Goal: Task Accomplishment & Management: Complete application form

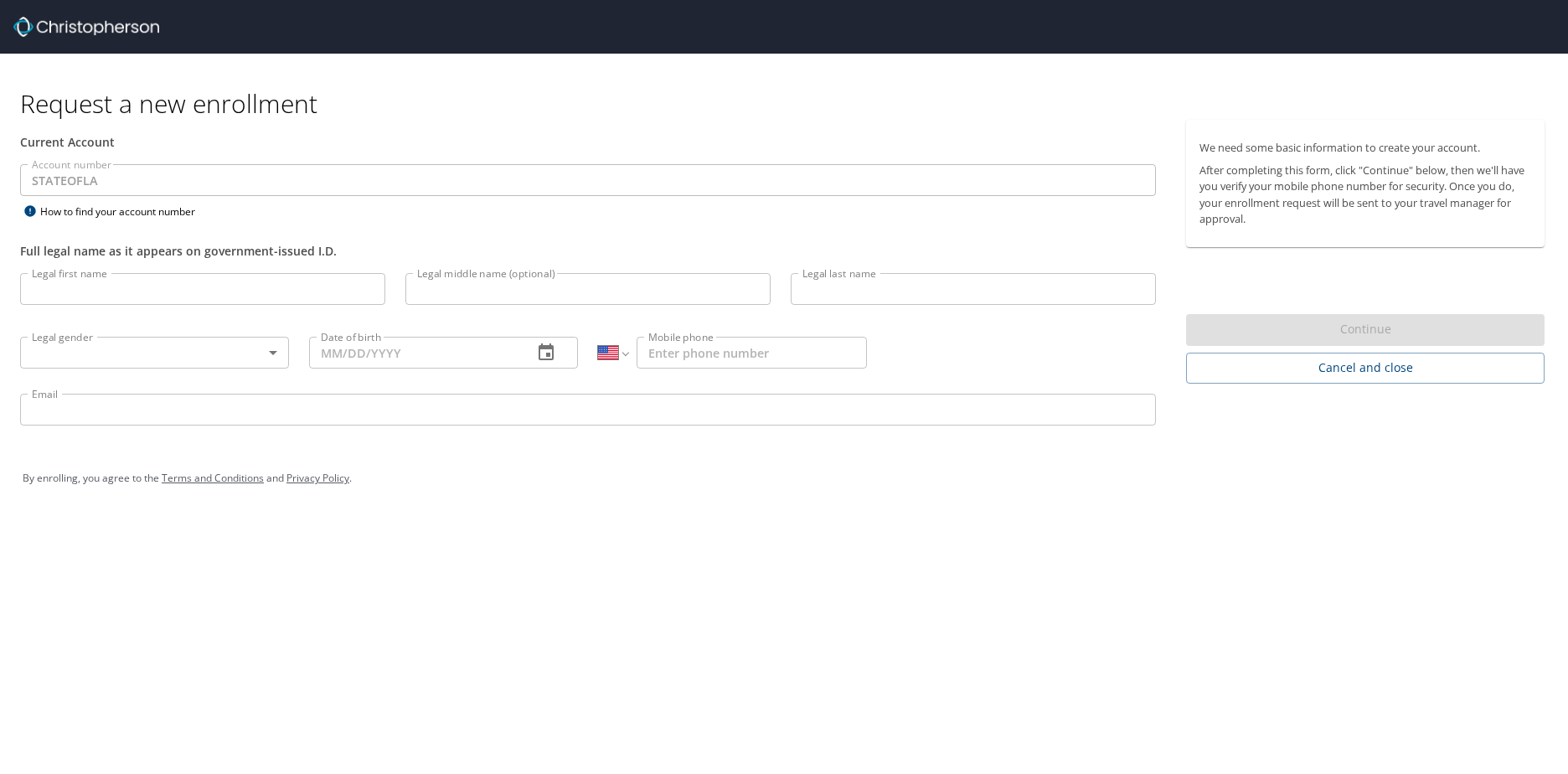
select select "US"
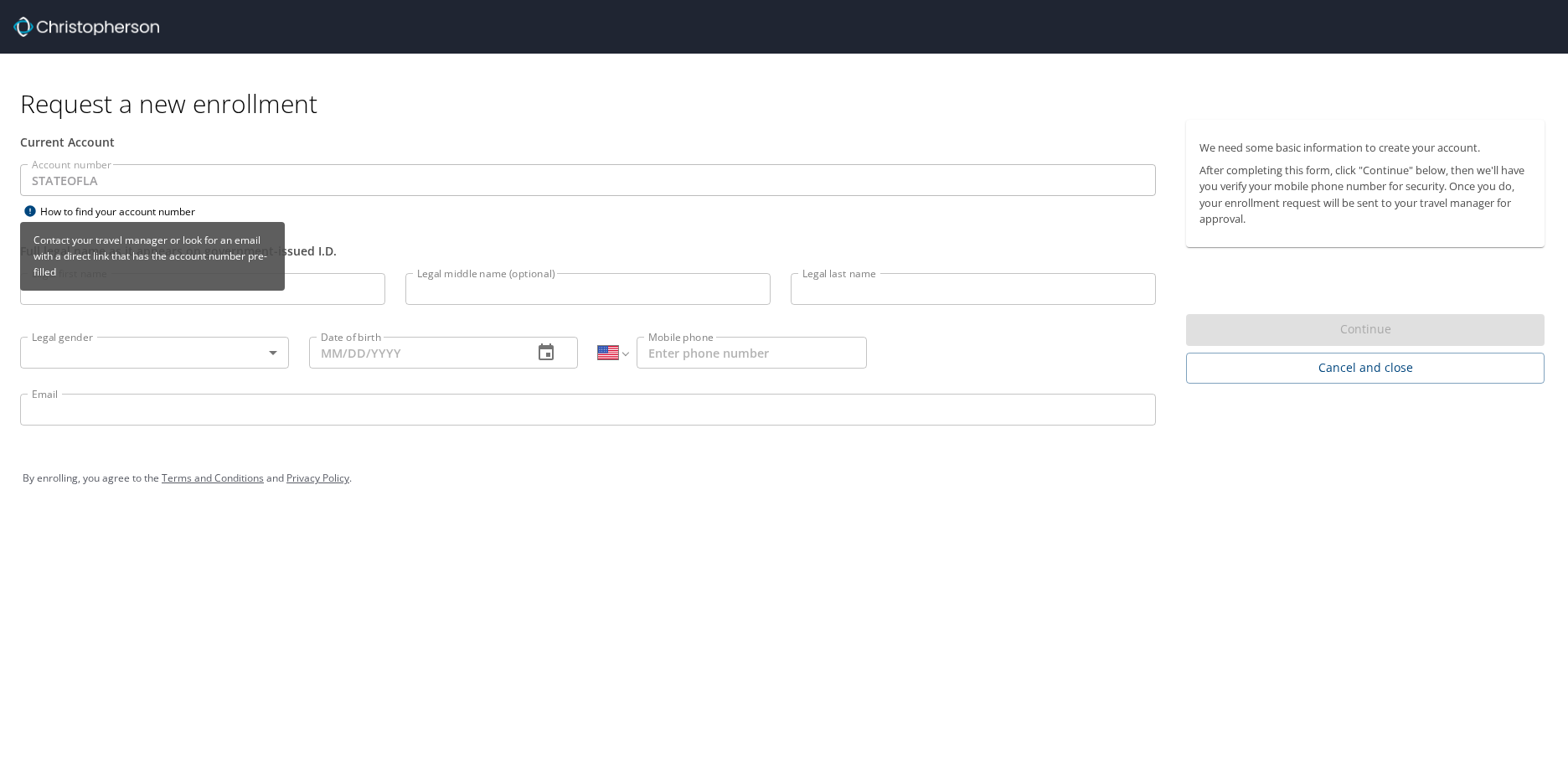
click at [135, 287] on p "Contact your travel manager or look for an email with a direct link that has th…" at bounding box center [152, 256] width 252 height 62
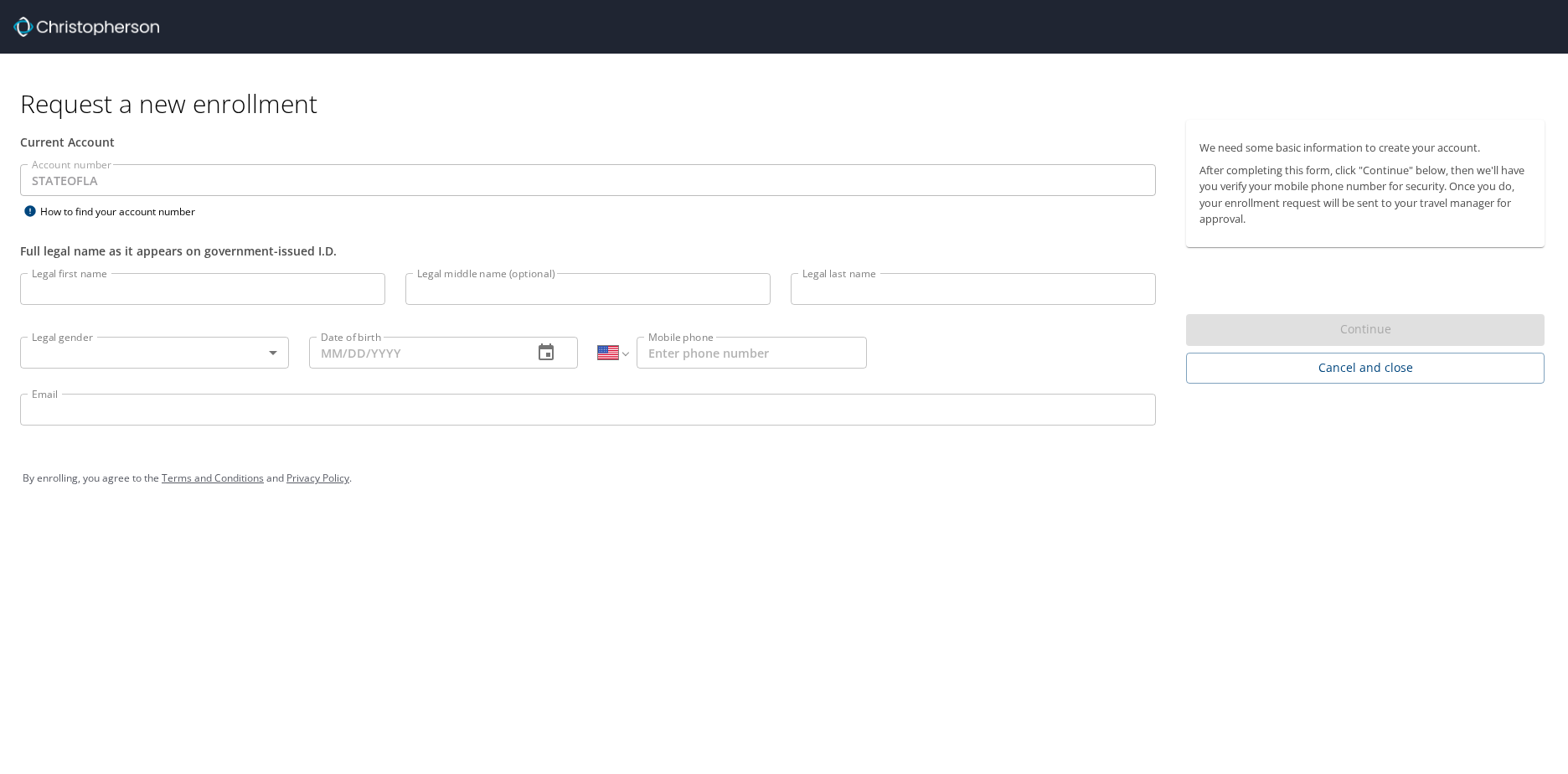
click at [326, 291] on input "Legal first name" at bounding box center [202, 289] width 365 height 32
type input "[PERSON_NAME]"
type input "Brown"
type input "[PERSON_NAME][EMAIL_ADDRESS][DOMAIN_NAME][US_STATE]"
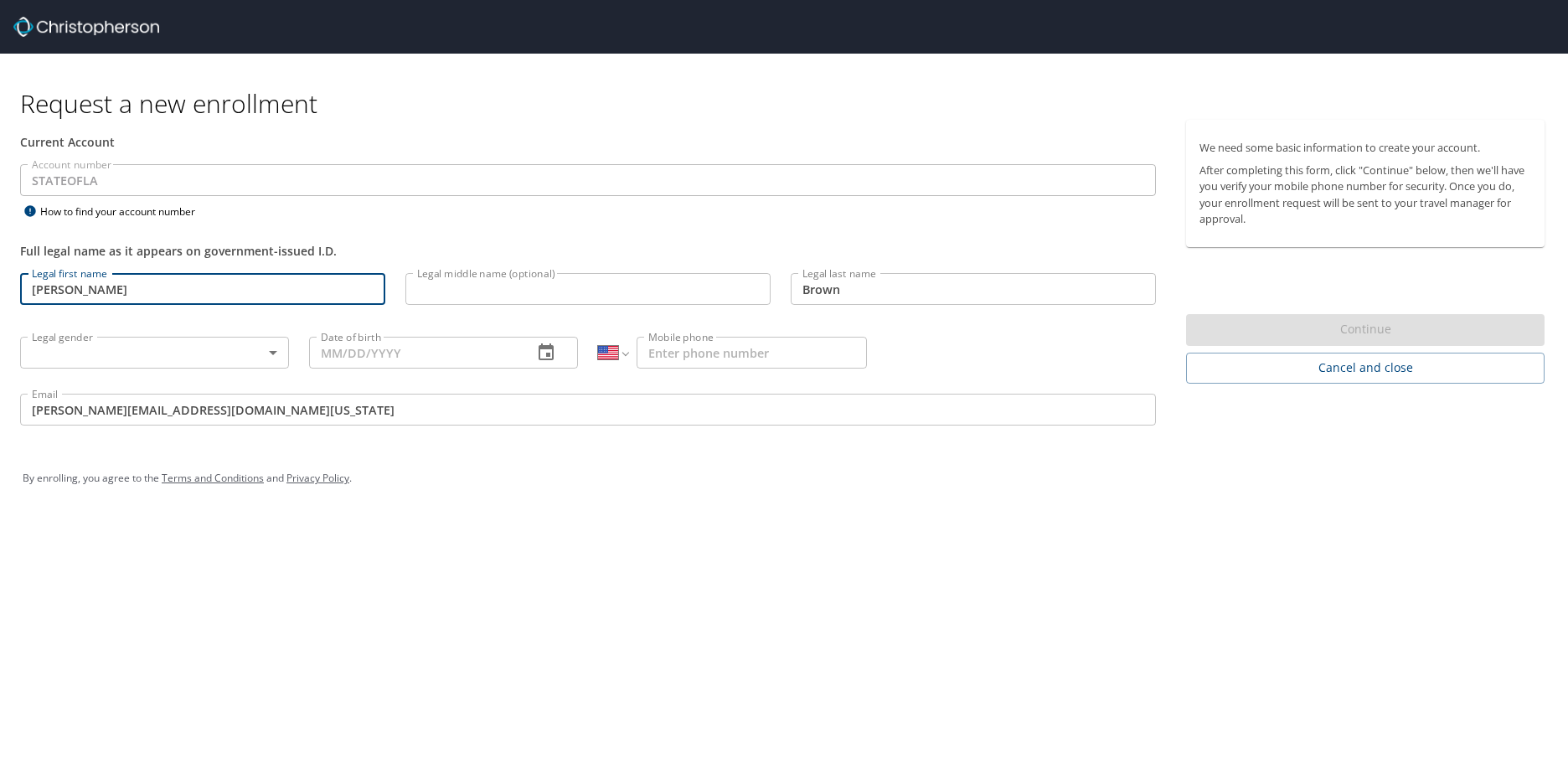
type input "[PERSON_NAME]"
click at [140, 352] on body "Request a new enrollment Current Account Account number STATEOFLA Account numbe…" at bounding box center [784, 387] width 1568 height 774
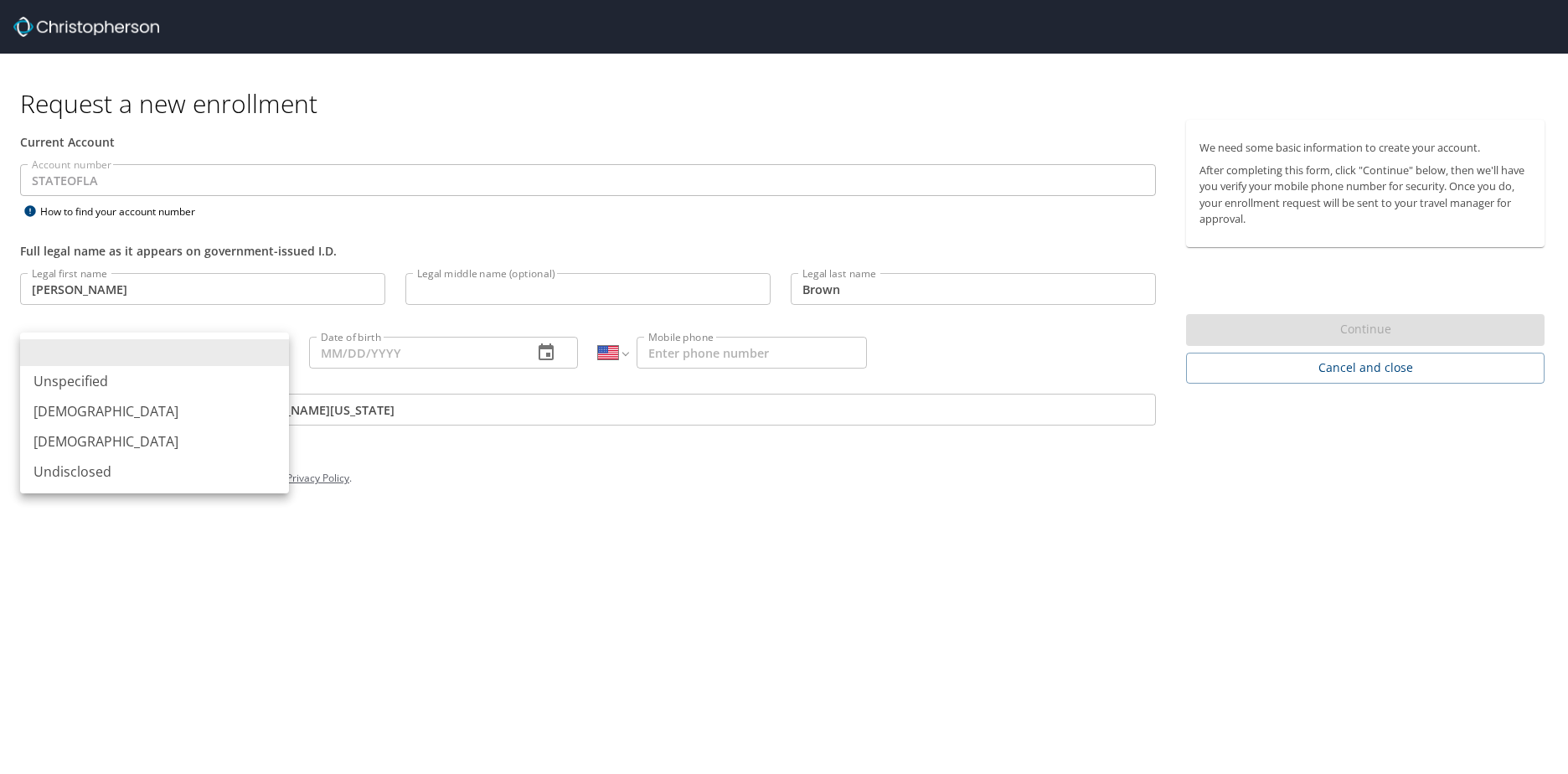
click at [130, 442] on li "[DEMOGRAPHIC_DATA]" at bounding box center [154, 442] width 269 height 30
type input "[DEMOGRAPHIC_DATA]"
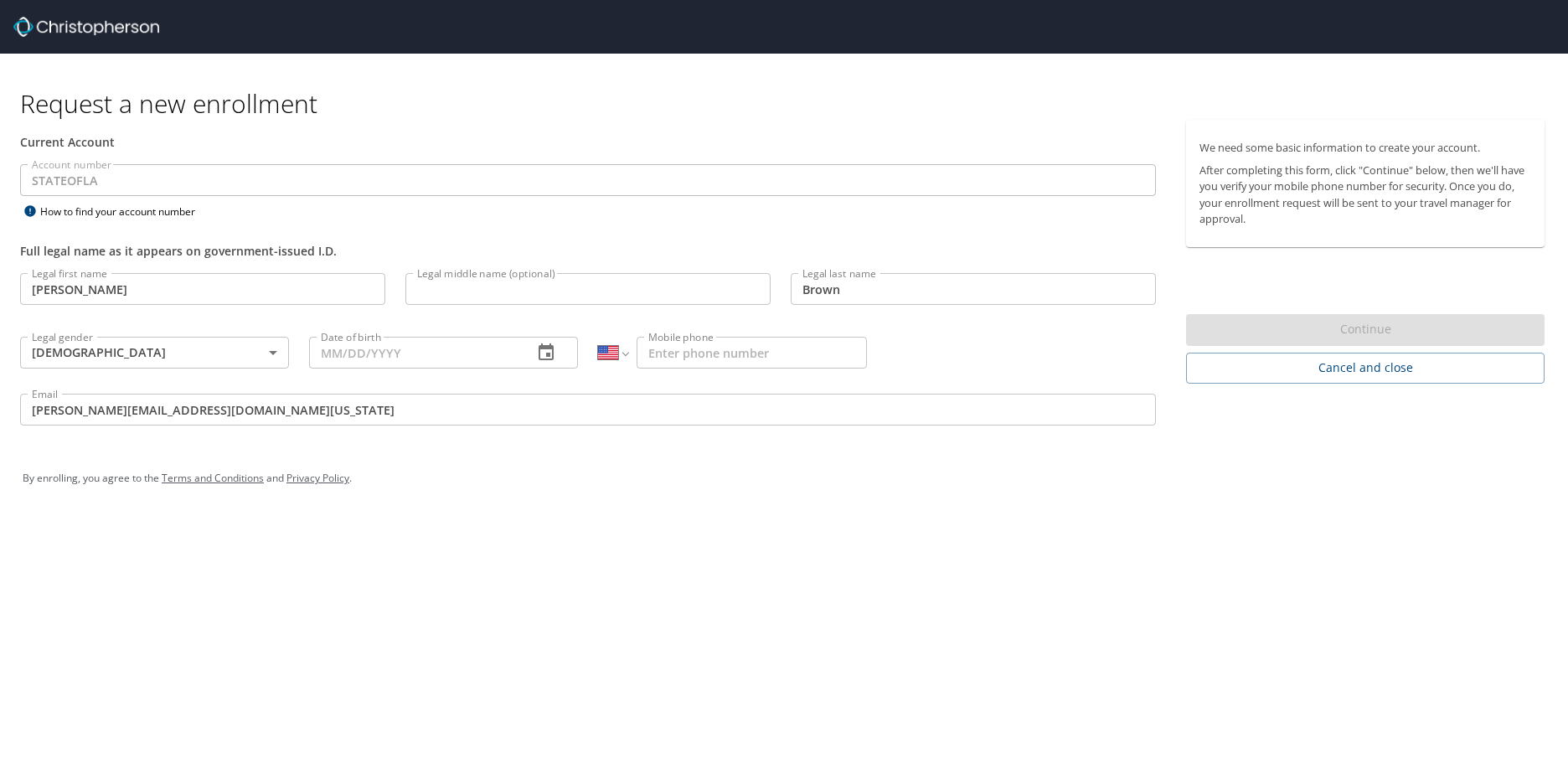
click at [439, 348] on input "Date of birth" at bounding box center [414, 353] width 210 height 32
type input "[DATE]"
click at [673, 356] on input "Mobile phone" at bounding box center [751, 353] width 230 height 32
type input "[PHONE_NUMBER]"
click at [872, 533] on div "Request a new enrollment Current Account Account number STATEOFLA Account numbe…" at bounding box center [784, 387] width 1568 height 774
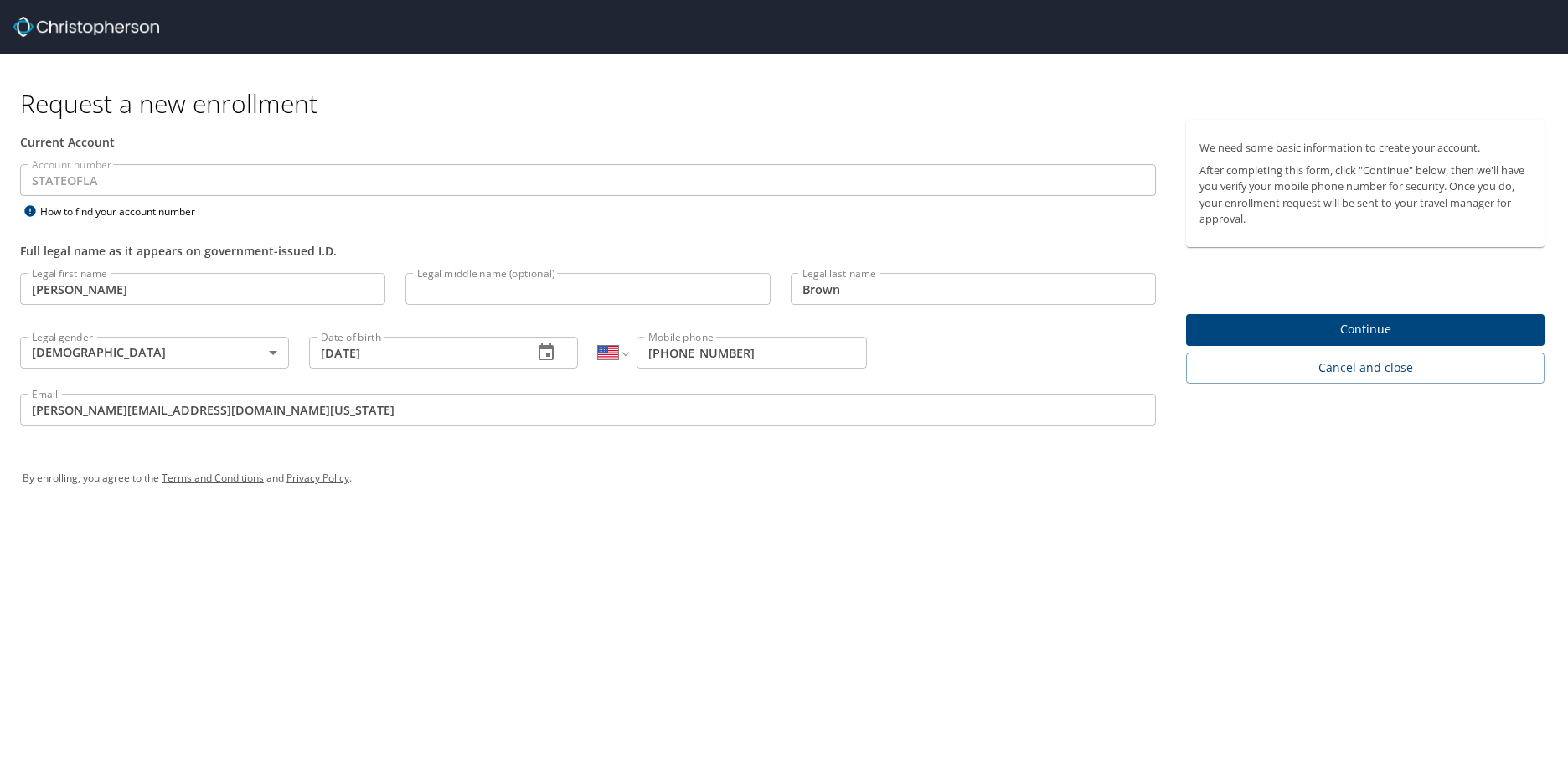
click at [1356, 330] on span "Continue" at bounding box center [1365, 329] width 331 height 21
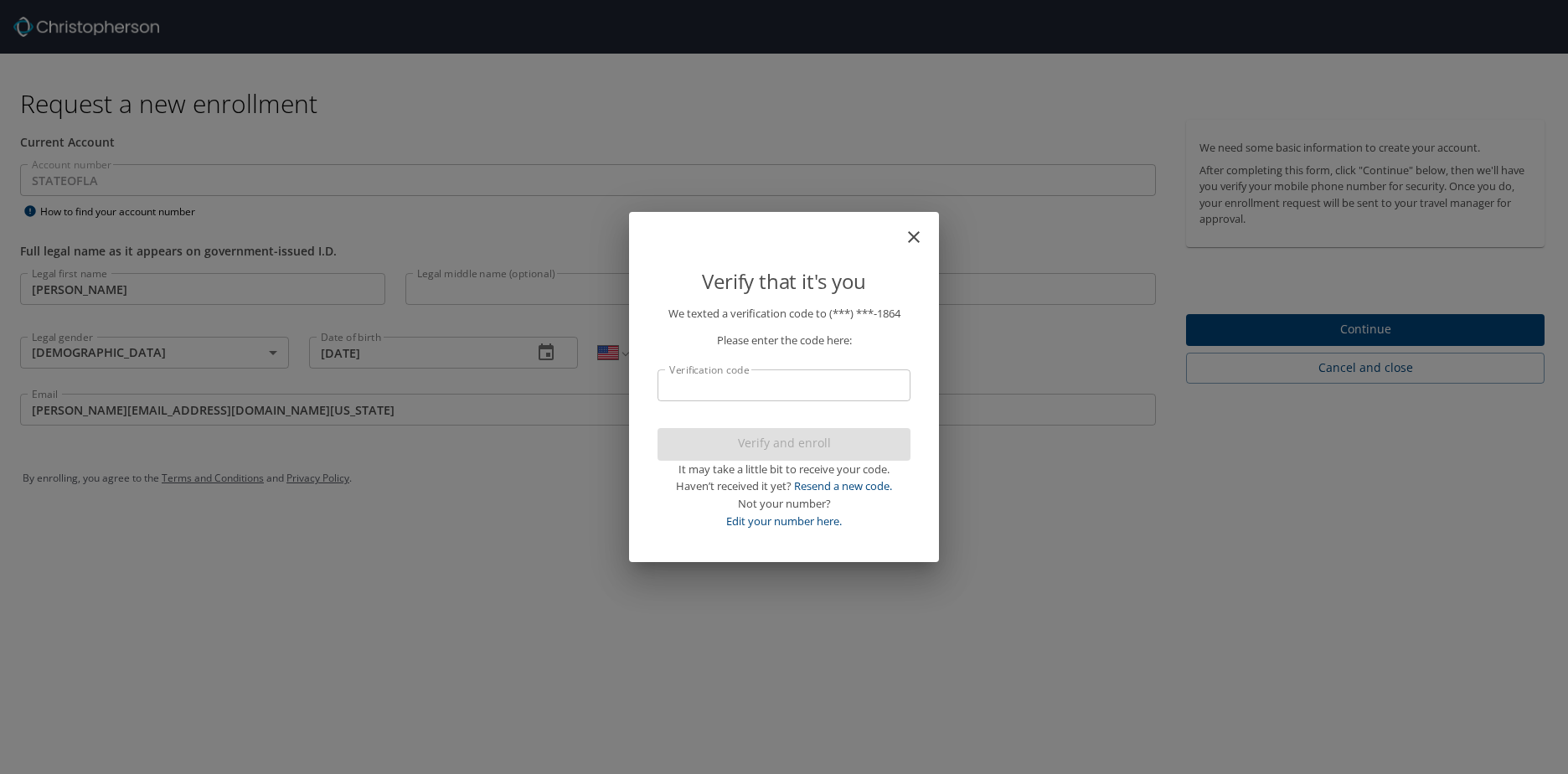
click at [779, 381] on input "Verification code" at bounding box center [784, 385] width 253 height 32
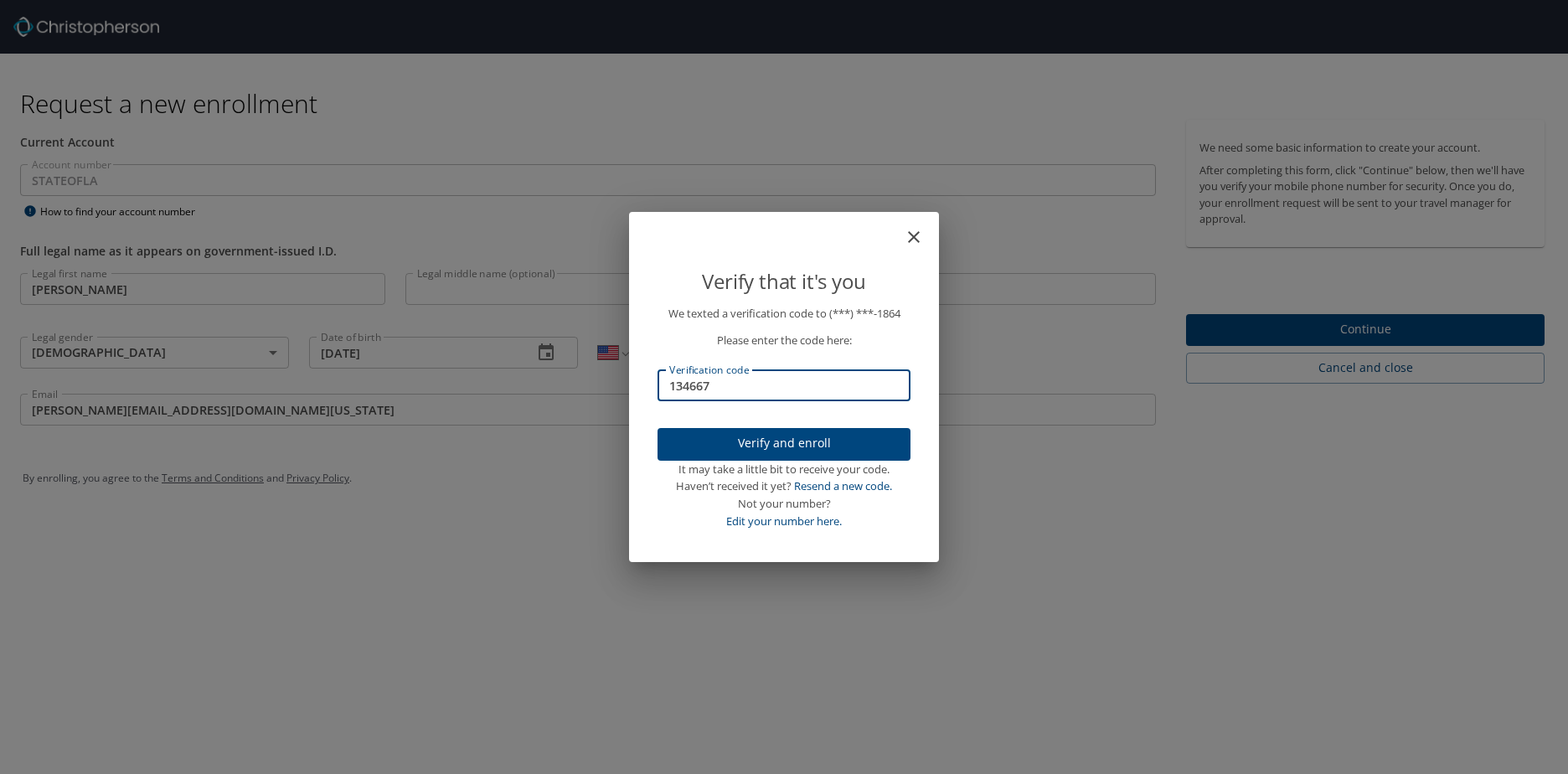
type input "134667"
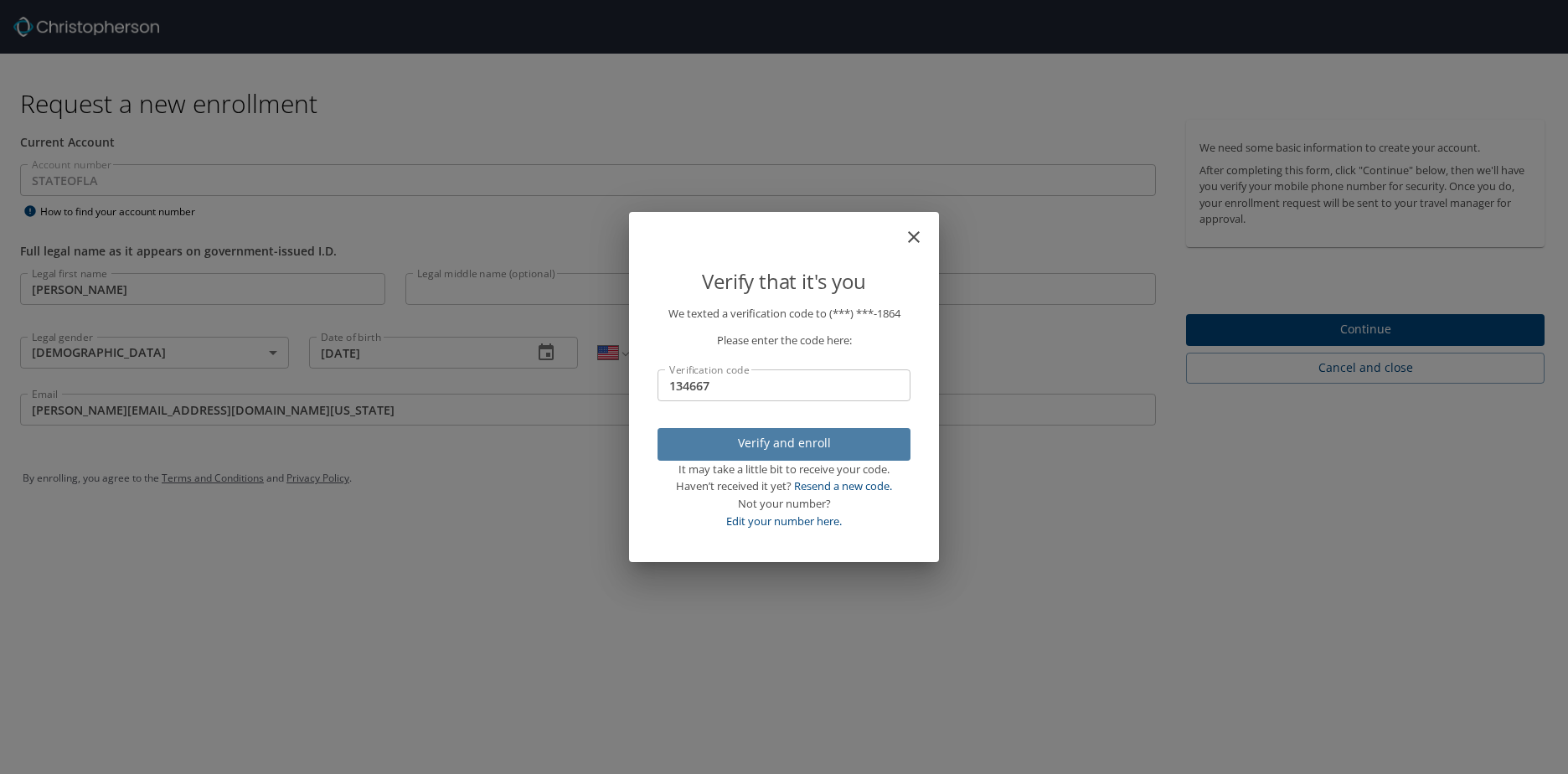
click at [812, 433] on span "Verify and enroll" at bounding box center [784, 443] width 226 height 21
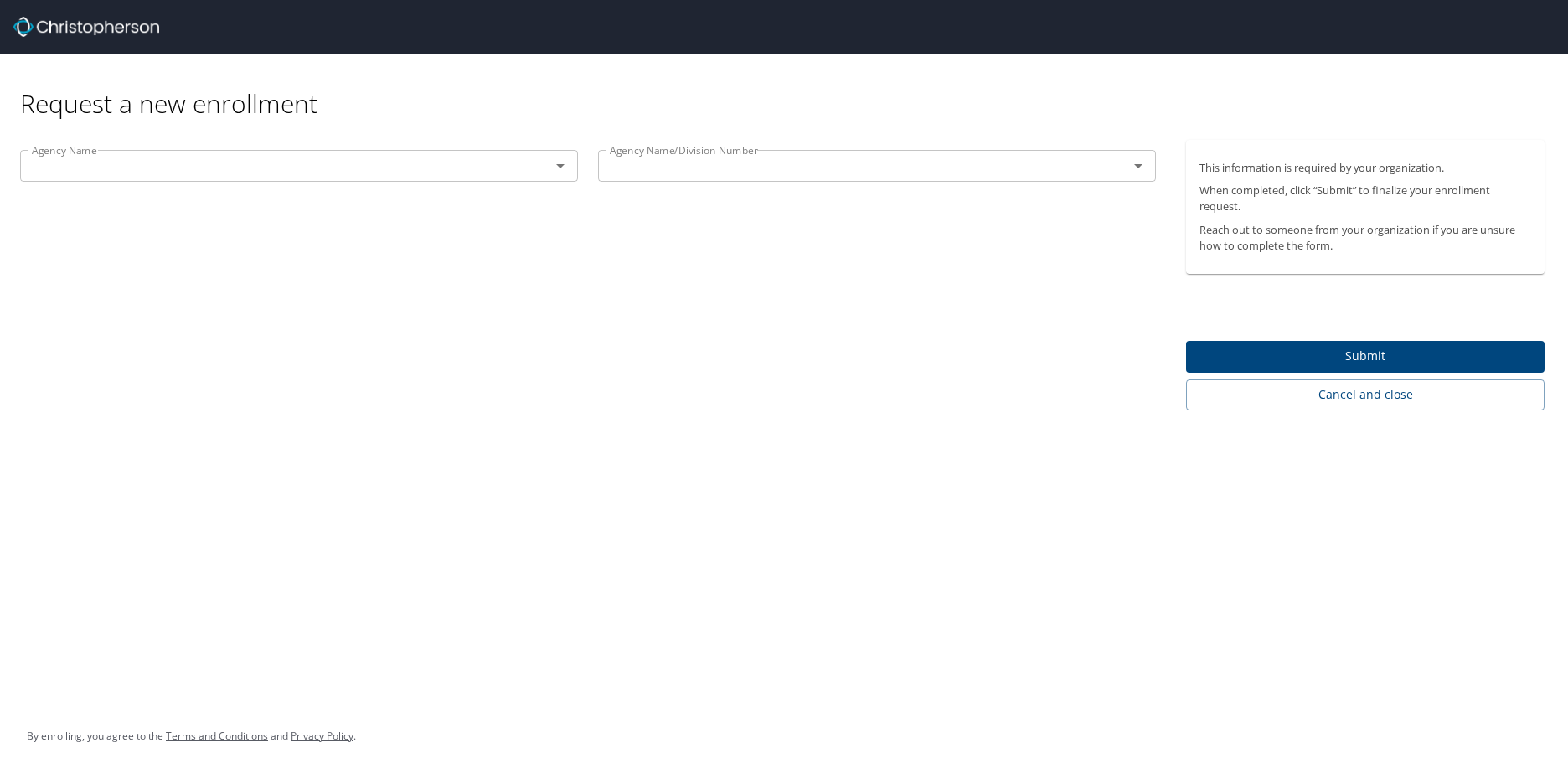
click at [562, 166] on icon "Open" at bounding box center [560, 166] width 8 height 4
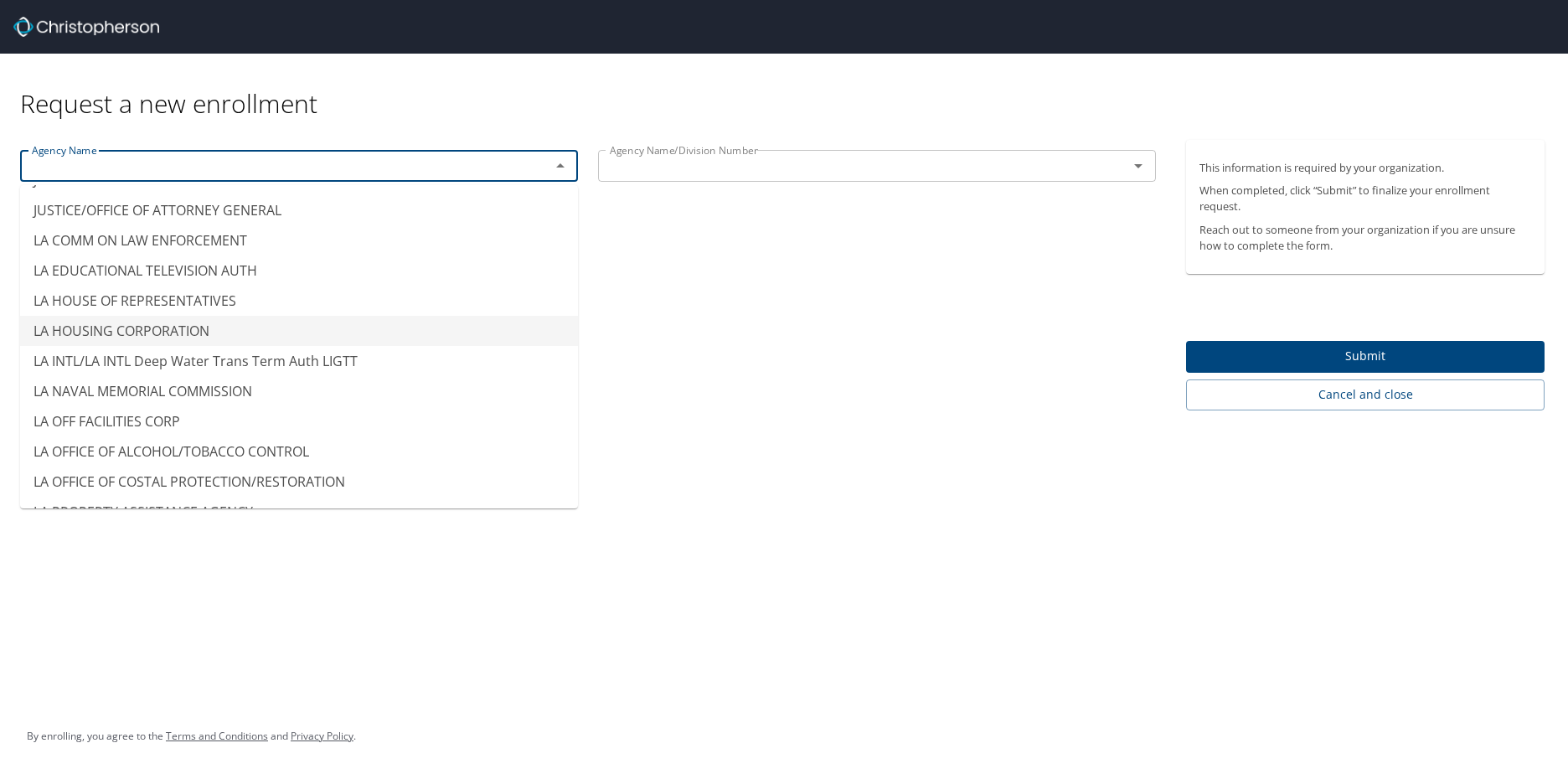
scroll to position [6869, 0]
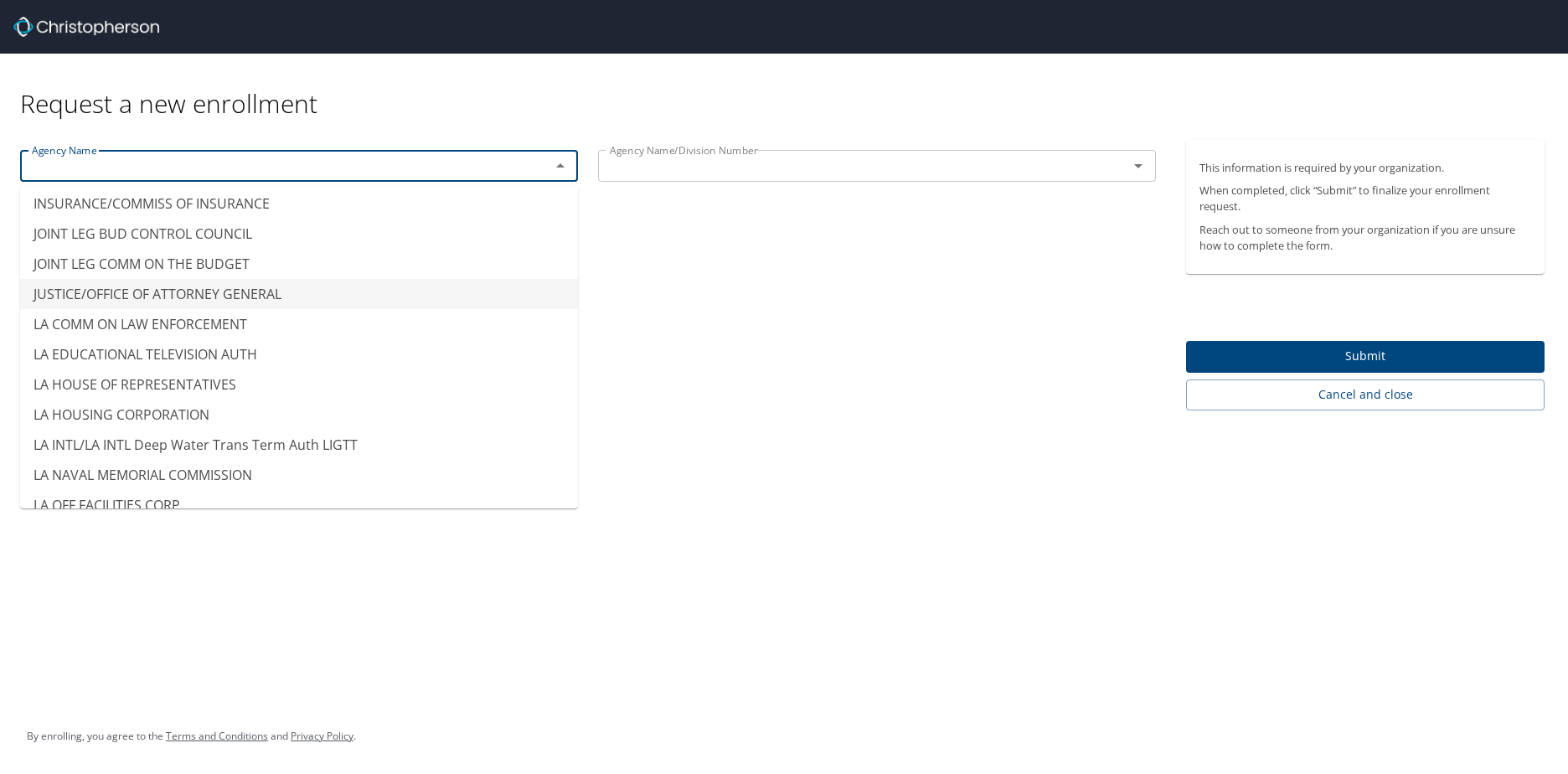
click at [388, 279] on li "JUSTICE/OFFICE OF ATTORNEY GENERAL" at bounding box center [298, 294] width 558 height 30
type input "JUSTICE/OFFICE OF ATTORNEY GENERAL"
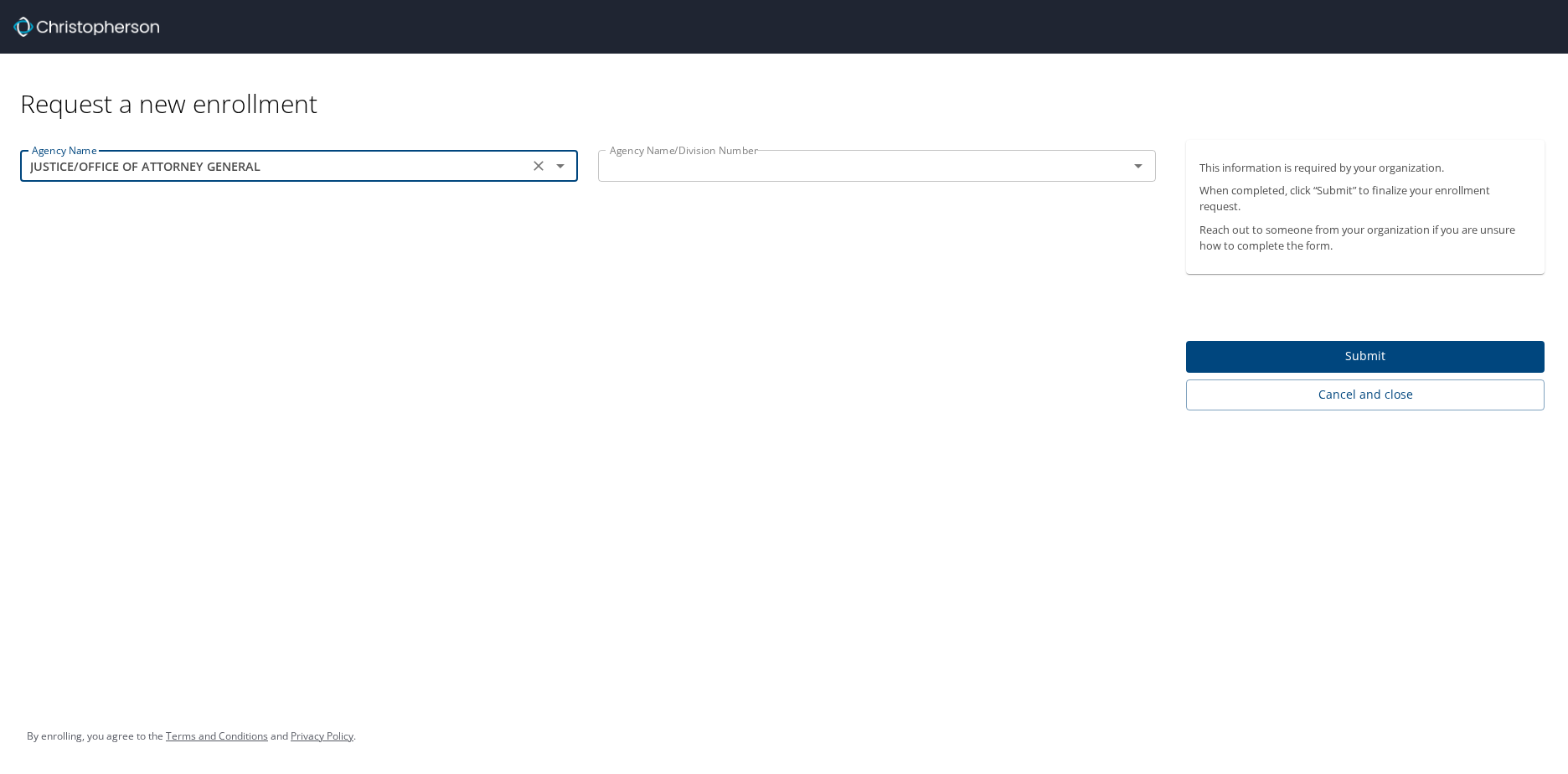
click at [789, 163] on input "text" at bounding box center [852, 166] width 498 height 22
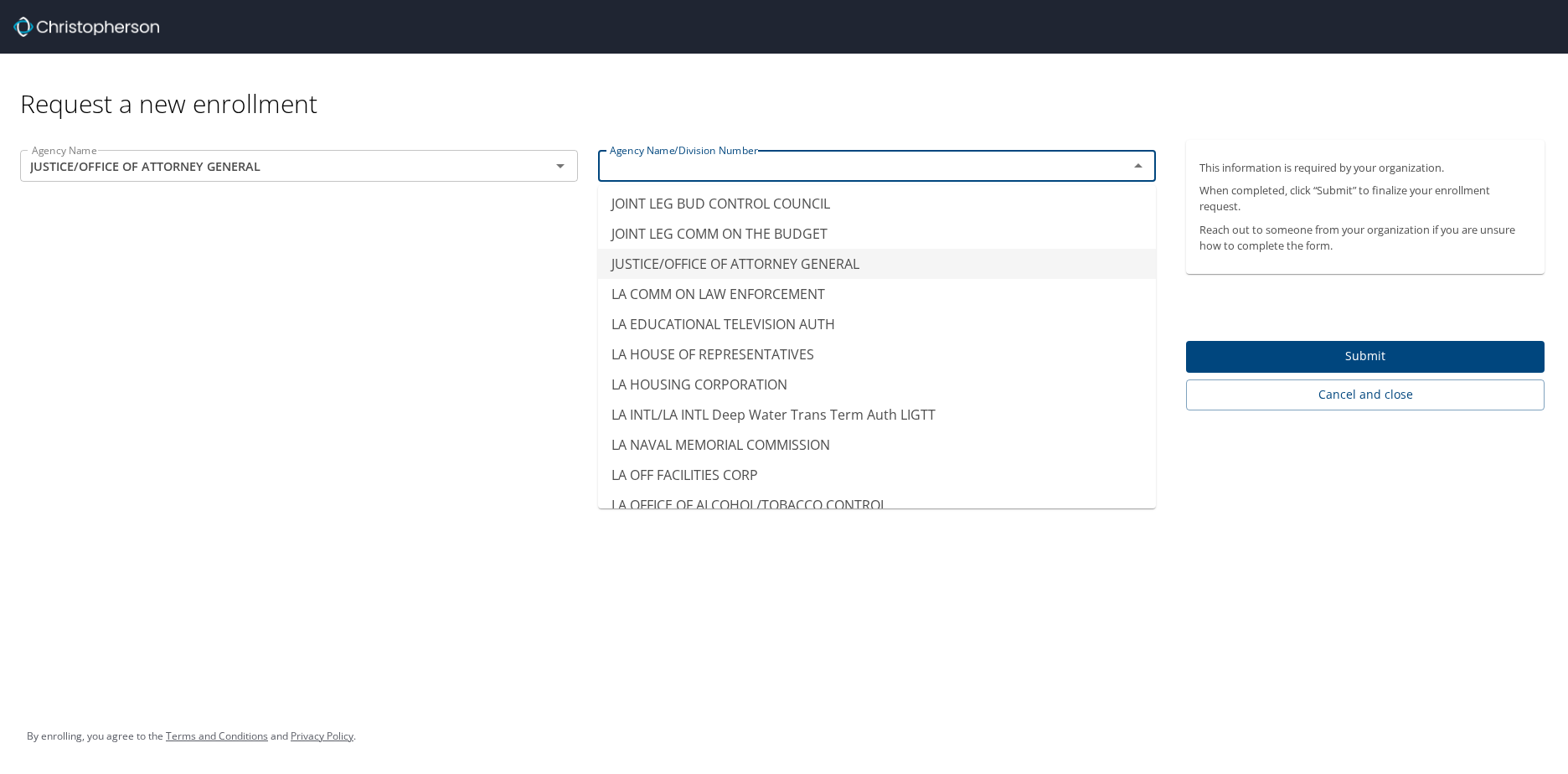
click at [843, 249] on li "JUSTICE/OFFICE OF ATTORNEY GENERAL" at bounding box center [877, 264] width 558 height 30
type input "JUSTICE/OFFICE OF ATTORNEY GENERAL"
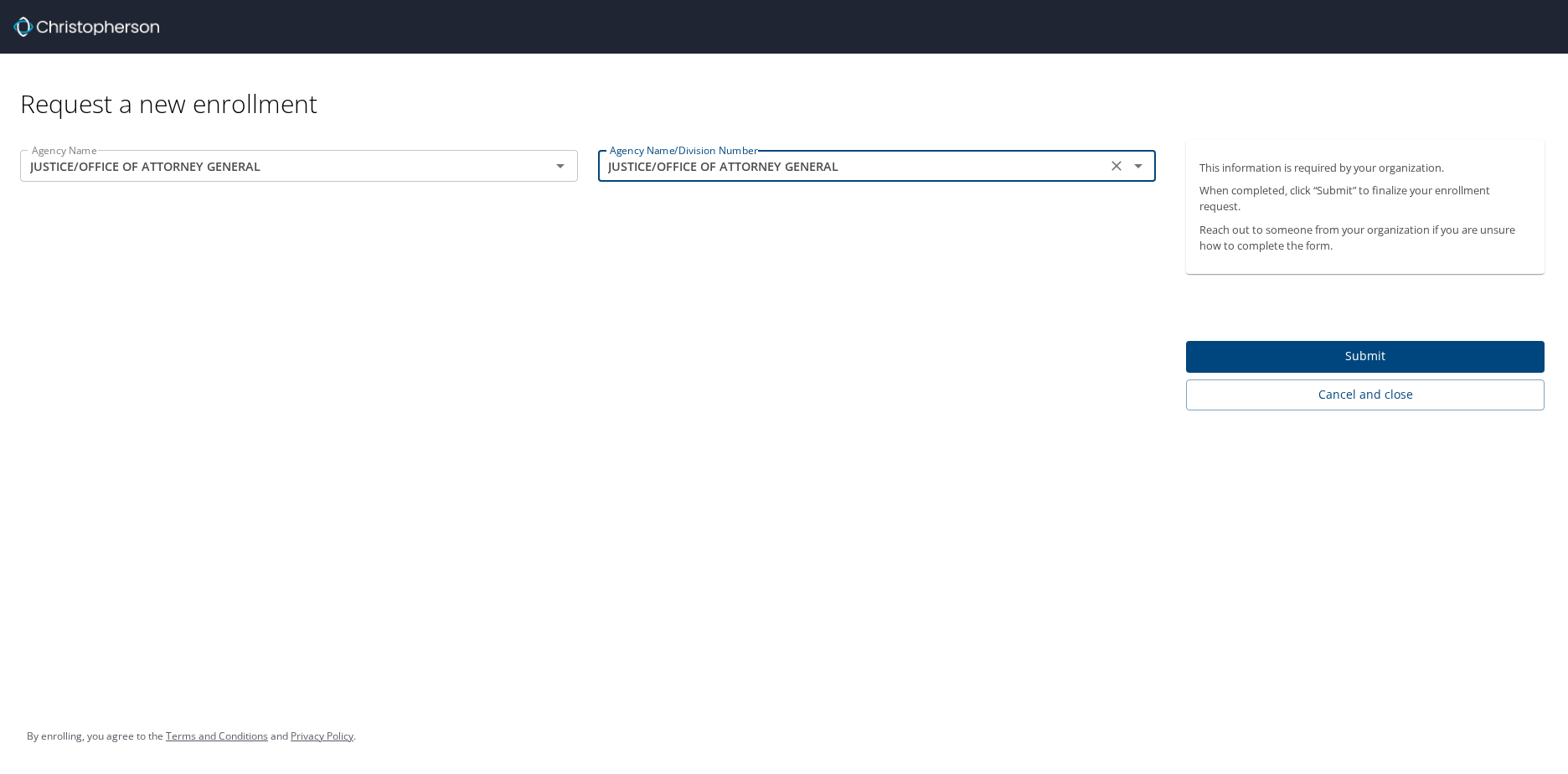
click at [1374, 354] on span "Submit" at bounding box center [1365, 356] width 331 height 21
